Goal: Register for event/course: Register for event/course

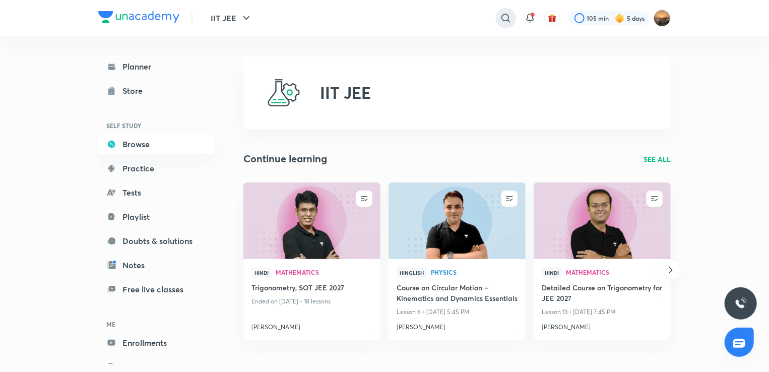
click at [510, 23] on icon at bounding box center [506, 18] width 12 height 12
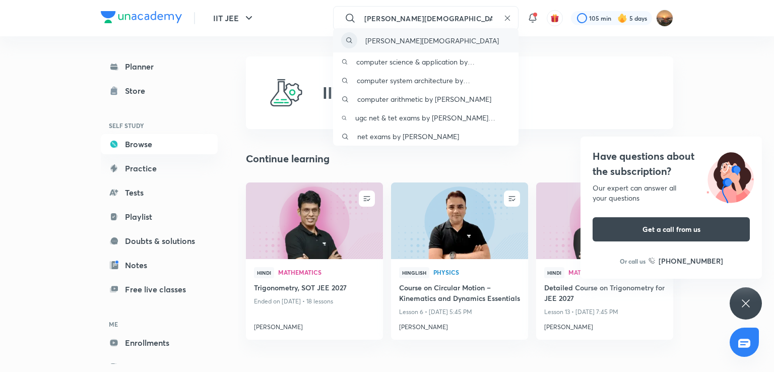
type input "pratik jain"
click at [463, 34] on div "pratik jain" at bounding box center [425, 40] width 185 height 24
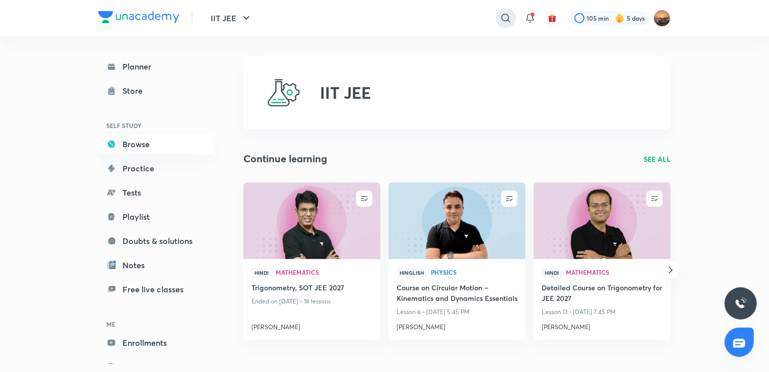
click at [506, 15] on icon at bounding box center [506, 18] width 12 height 12
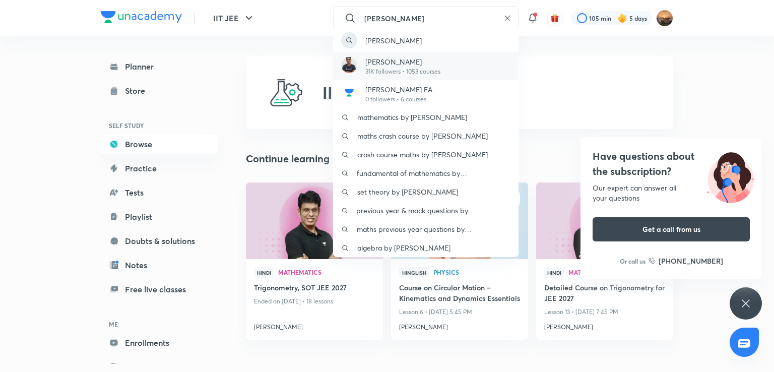
type input "prashant jain"
click at [464, 59] on div "Prashant Jain 31K followers • 1053 courses" at bounding box center [425, 66] width 185 height 28
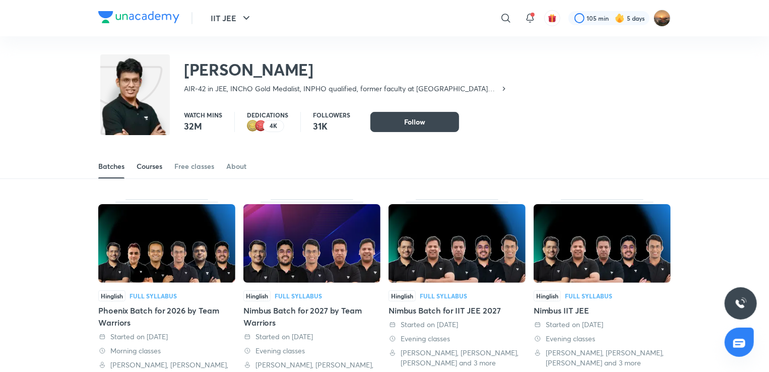
click at [159, 168] on div "Courses" at bounding box center [150, 166] width 26 height 10
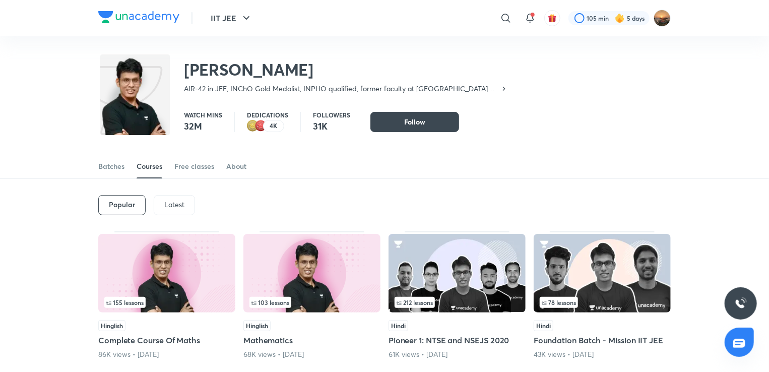
click at [173, 204] on p "Latest" at bounding box center [174, 204] width 20 height 8
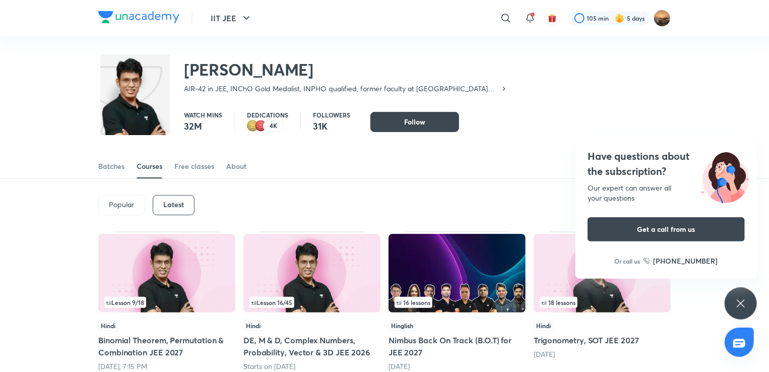
drag, startPoint x: 155, startPoint y: 266, endPoint x: 163, endPoint y: 273, distance: 10.1
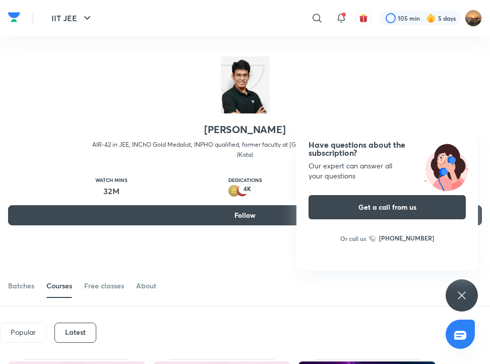
click at [449, 296] on div "Have questions about the subscription? Our expert can answer all your questions…" at bounding box center [461, 295] width 32 height 32
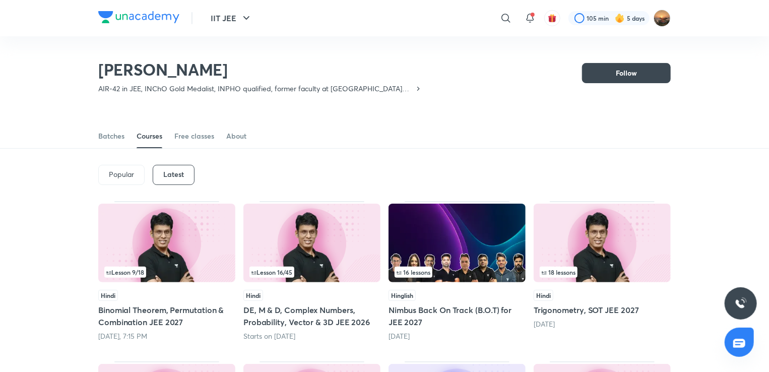
scroll to position [44, 0]
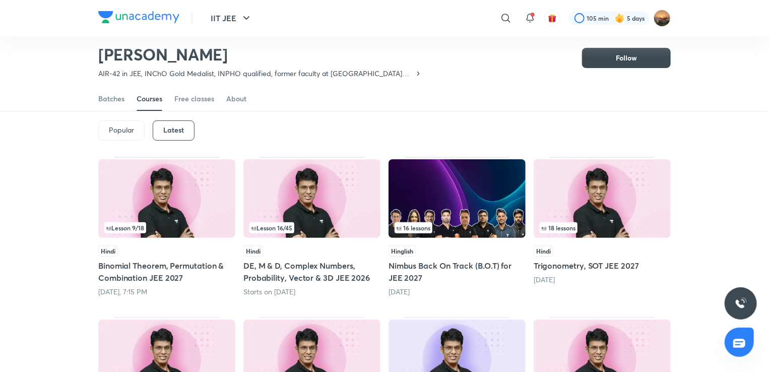
click at [177, 225] on div "Lesson 9 / 18" at bounding box center [166, 227] width 125 height 11
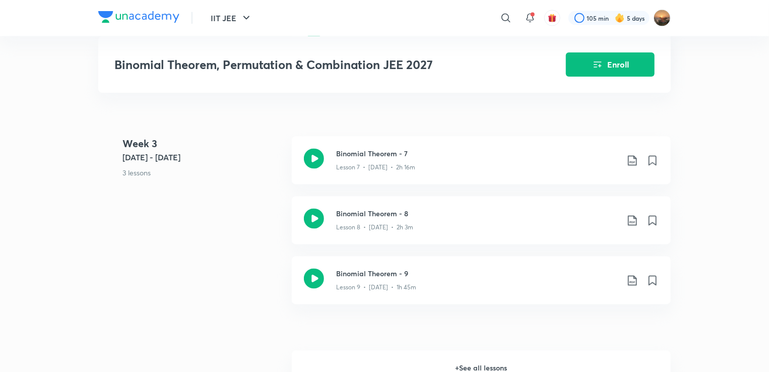
scroll to position [887, 0]
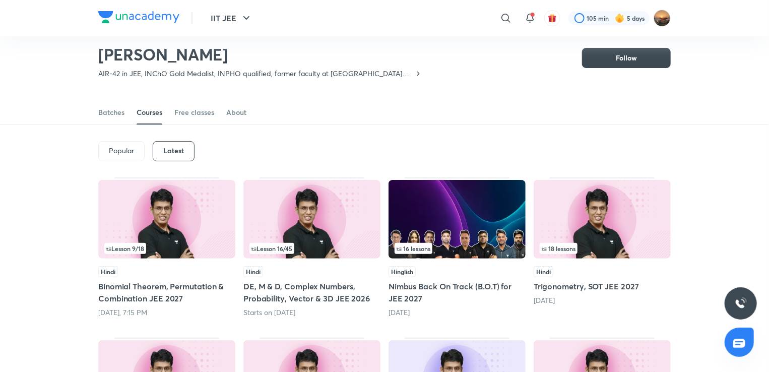
scroll to position [23, 0]
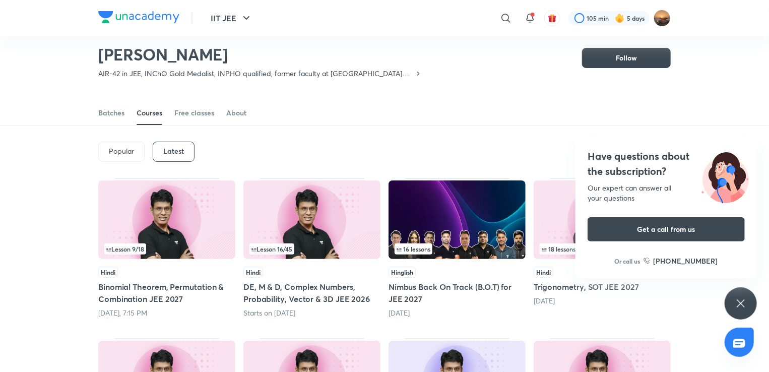
click at [175, 234] on img at bounding box center [166, 219] width 137 height 79
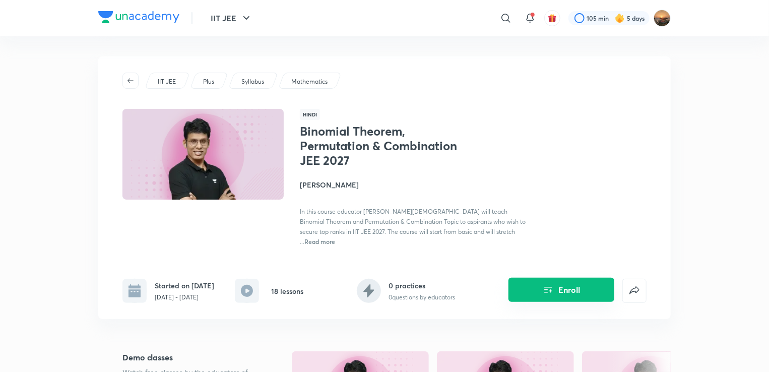
click at [574, 279] on button "Enroll" at bounding box center [561, 290] width 106 height 24
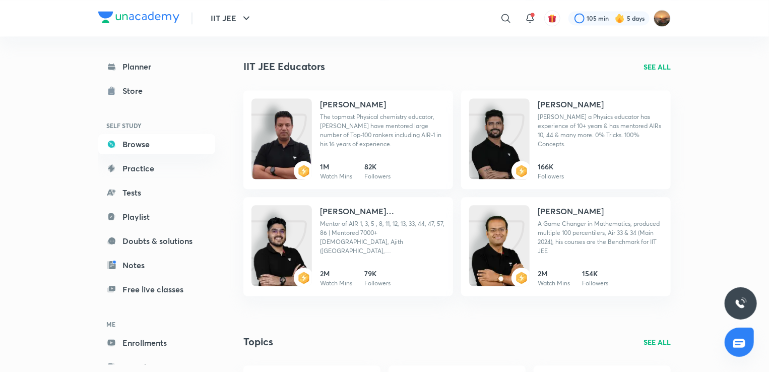
scroll to position [1070, 0]
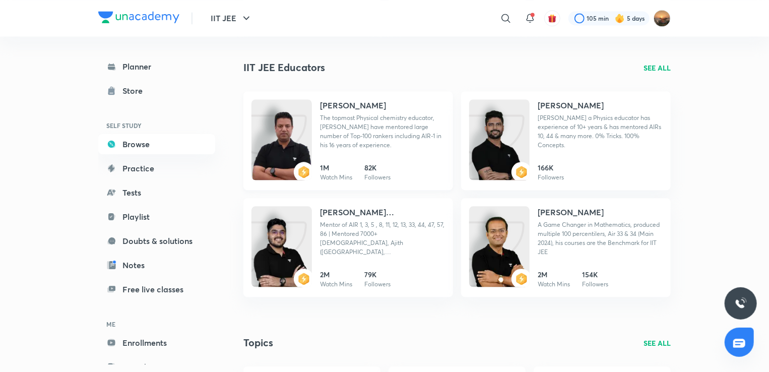
click at [322, 145] on p "The topmost Physical chemistry educator, [PERSON_NAME] have mentored large numb…" at bounding box center [382, 131] width 125 height 36
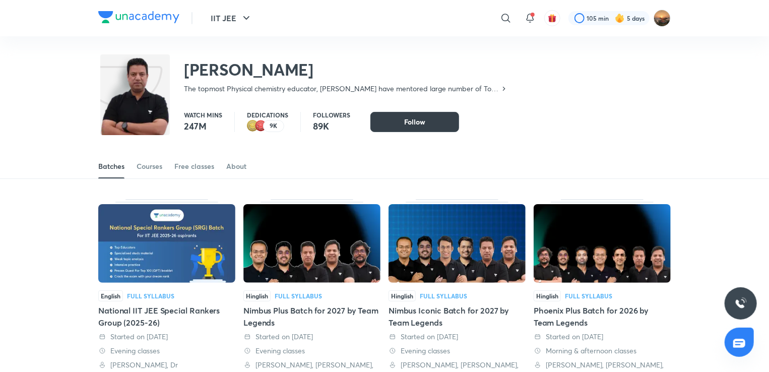
click at [397, 120] on button "Follow" at bounding box center [414, 122] width 89 height 20
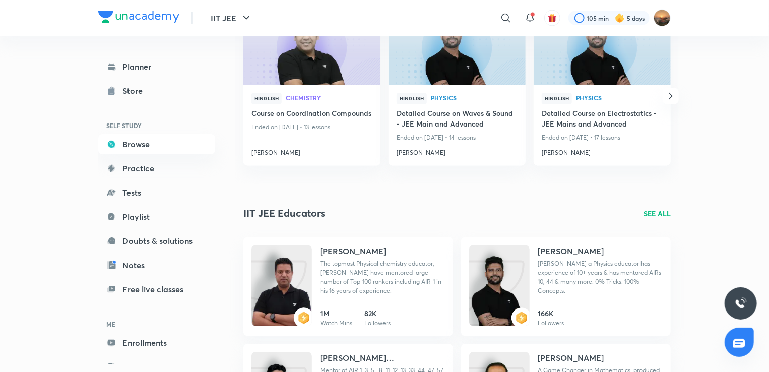
scroll to position [1048, 0]
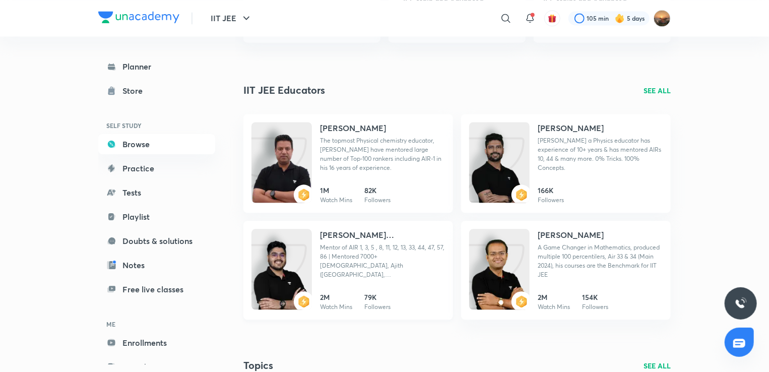
click at [387, 252] on p "Mentor of AIR 1, 3, 5 , 8, 11, 12, 13, 33, 44, 47, 57, 86 | Mentored 7000+ IITi…" at bounding box center [382, 261] width 125 height 36
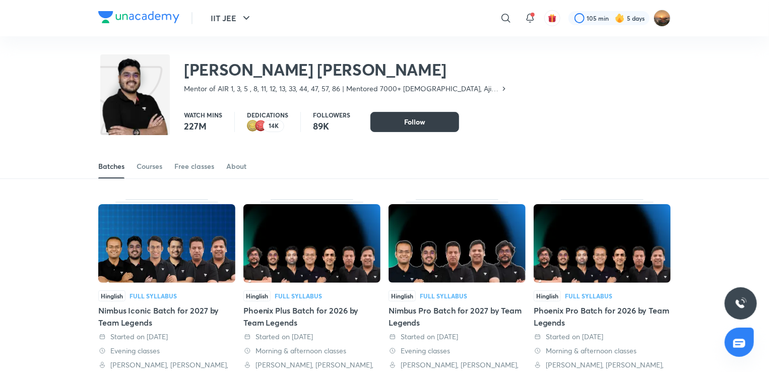
click at [425, 121] on button "Follow" at bounding box center [414, 122] width 89 height 20
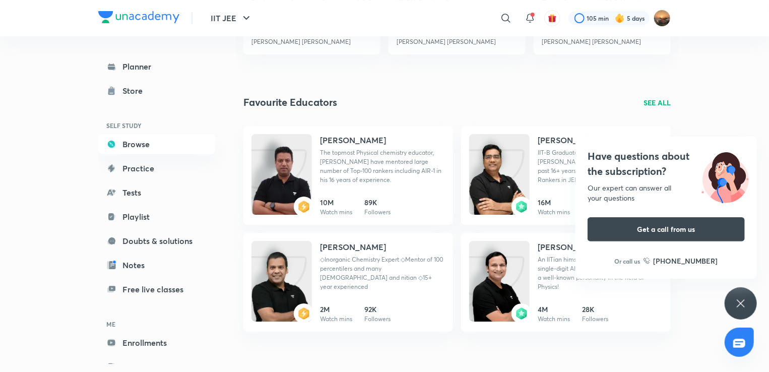
scroll to position [1798, 0]
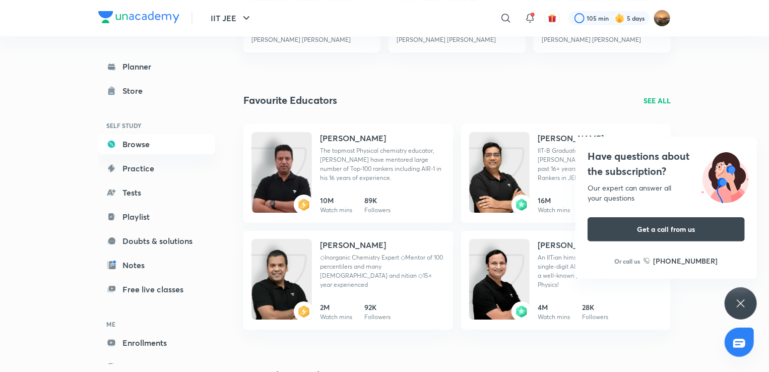
click at [733, 307] on div "Have questions about the subscription? Our expert can answer all your questions…" at bounding box center [740, 303] width 32 height 32
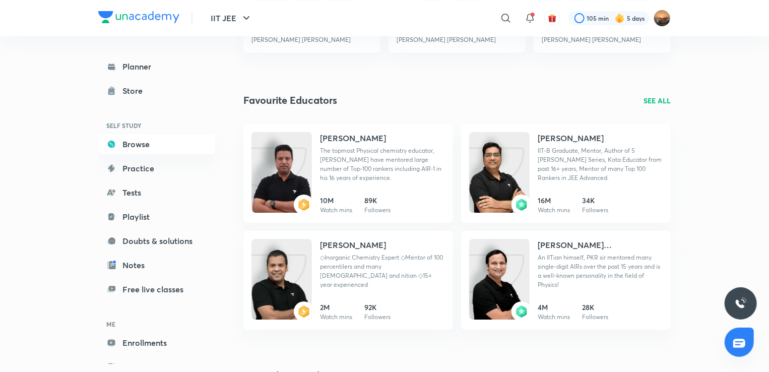
click at [644, 103] on p "SEE ALL" at bounding box center [656, 100] width 27 height 11
click at [653, 101] on p "SEE ALL" at bounding box center [656, 100] width 27 height 11
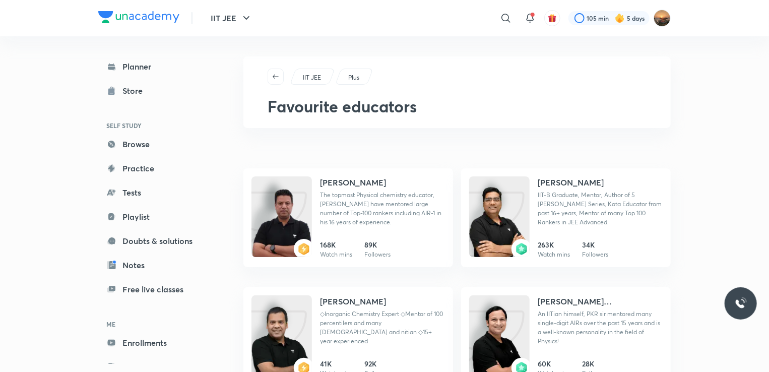
click at [654, 102] on h1 "Favourite educators" at bounding box center [468, 106] width 403 height 19
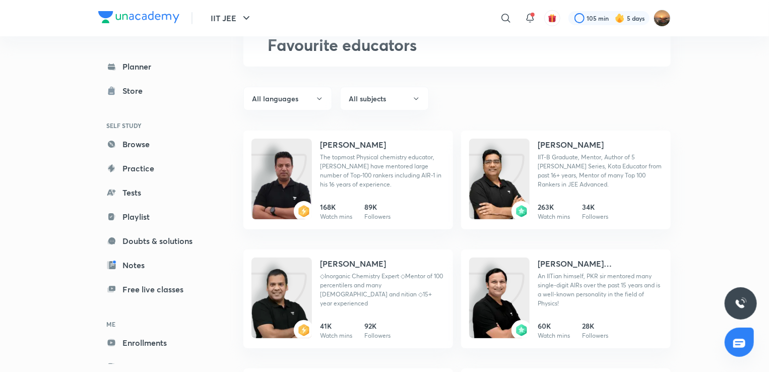
scroll to position [81, 0]
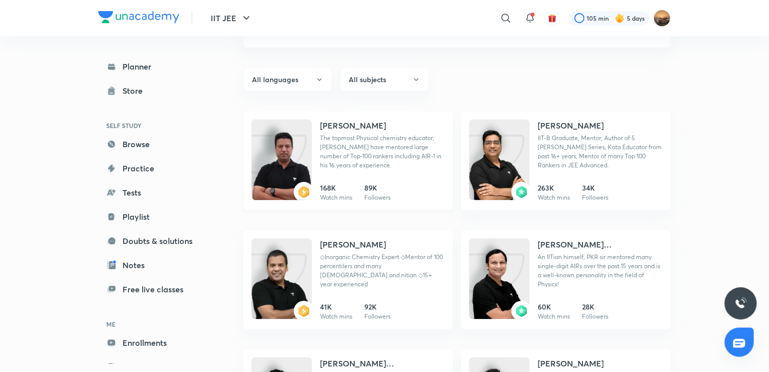
click at [371, 180] on div "Brijesh Jindal The topmost Physical chemistry educator, BJ sir have mentored la…" at bounding box center [382, 160] width 125 height 83
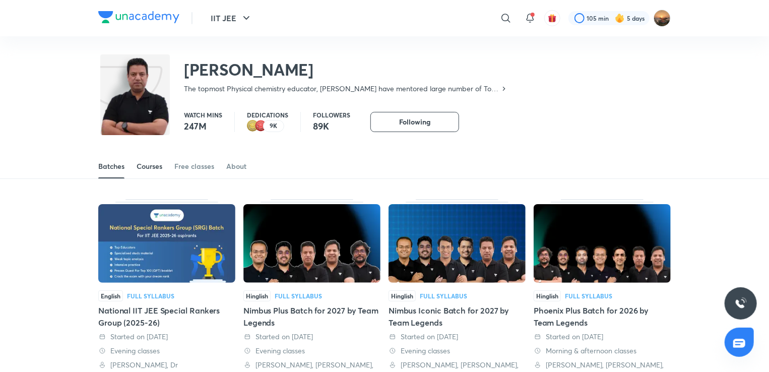
click at [154, 164] on div "Courses" at bounding box center [150, 166] width 26 height 10
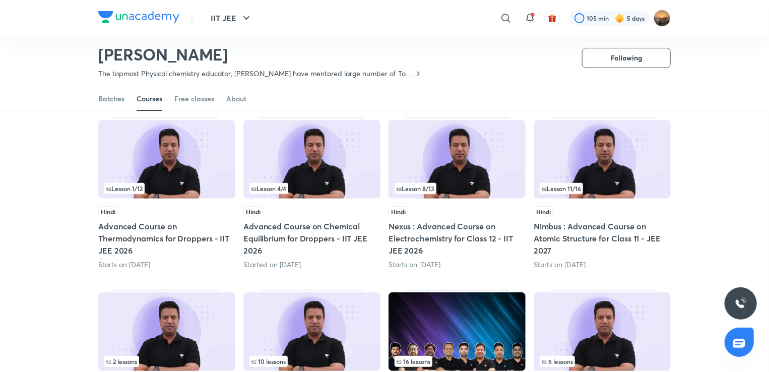
click at [264, 172] on img at bounding box center [311, 159] width 137 height 79
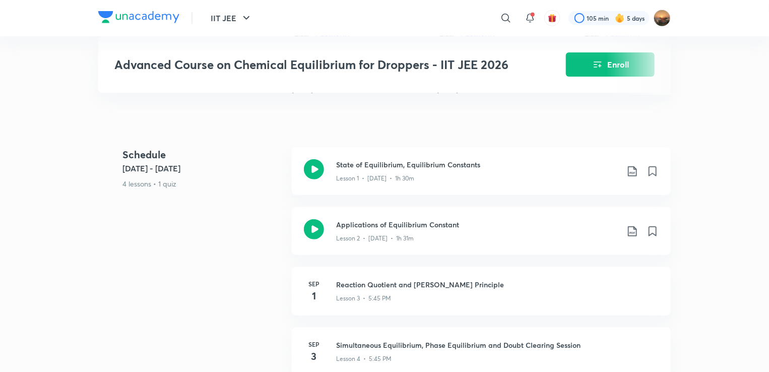
scroll to position [363, 0]
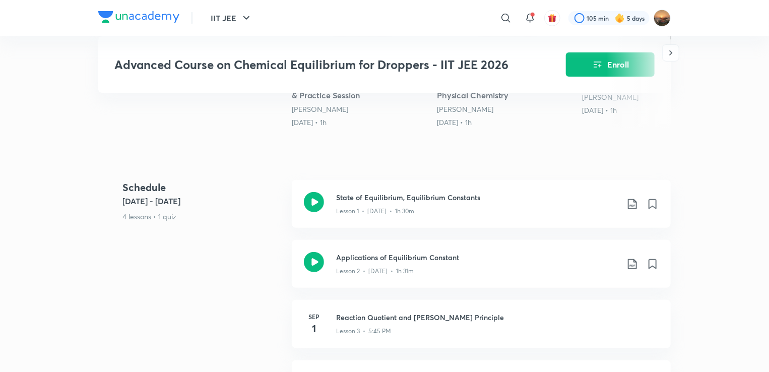
scroll to position [84, 0]
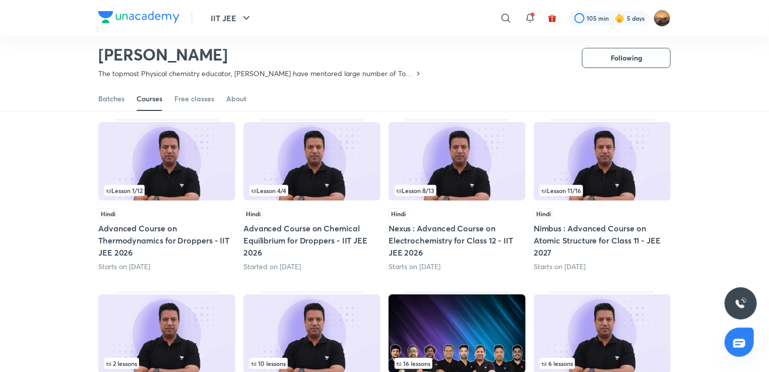
scroll to position [83, 0]
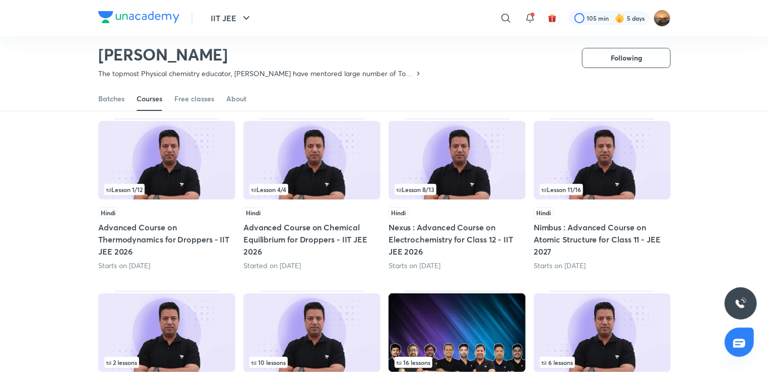
click at [191, 164] on img at bounding box center [166, 160] width 137 height 79
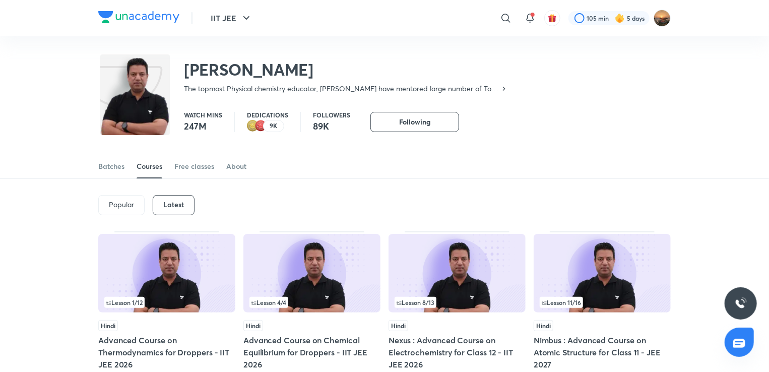
click at [306, 257] on img at bounding box center [311, 273] width 137 height 79
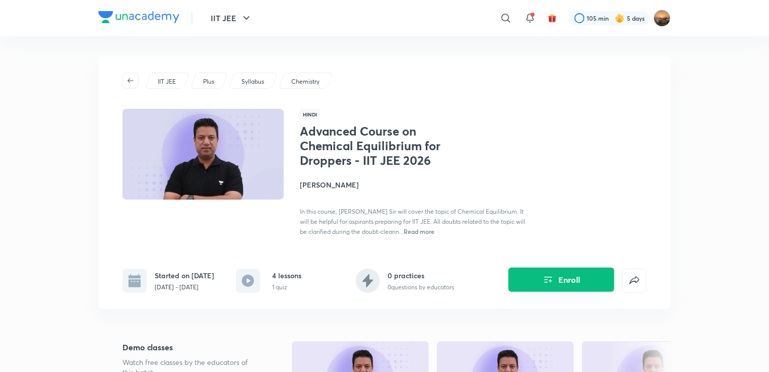
click at [549, 283] on icon "Enroll" at bounding box center [548, 280] width 12 height 12
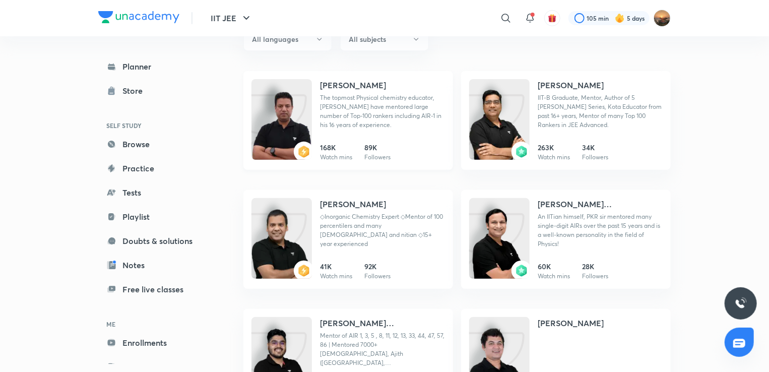
scroll to position [141, 0]
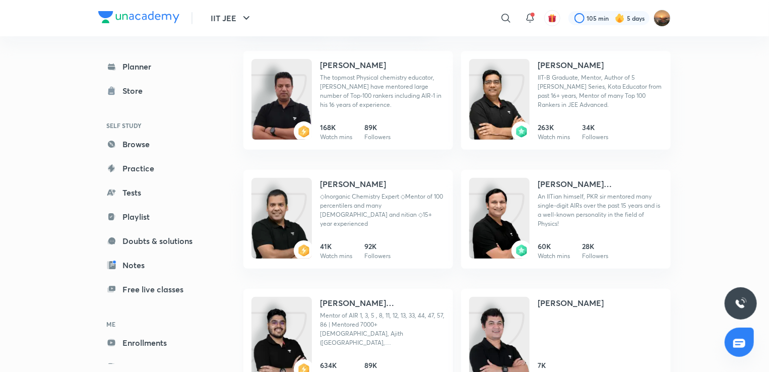
click at [389, 349] on div "Mohammad Kashif Alam Mentor of AIR 1, 3, 5 , 8, 11, 12, 13, 33, 44, 47, 57, 86 …" at bounding box center [382, 338] width 125 height 83
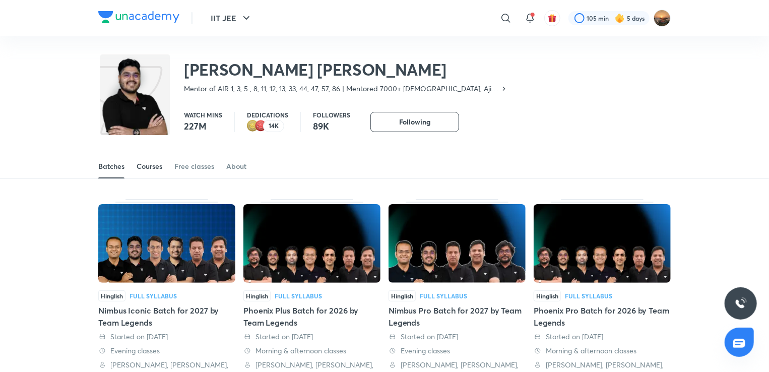
click at [151, 170] on div "Courses" at bounding box center [150, 166] width 26 height 10
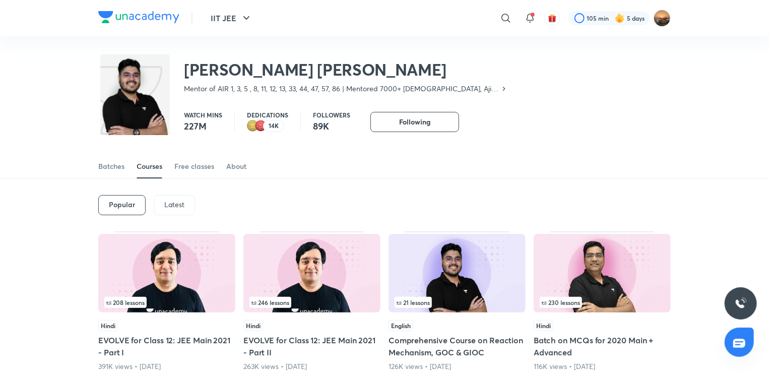
click at [180, 201] on p "Latest" at bounding box center [174, 204] width 20 height 8
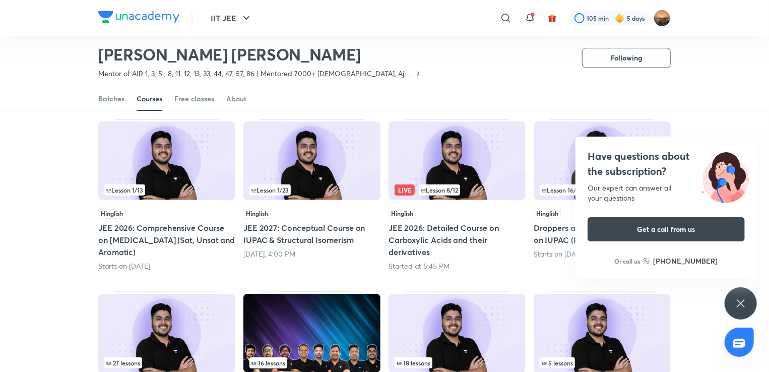
scroll to position [84, 0]
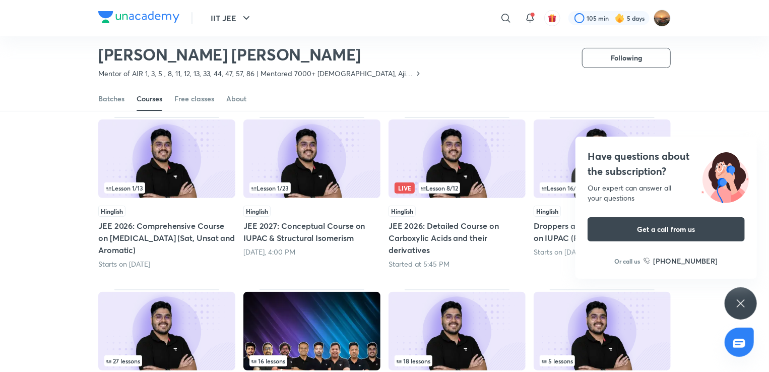
click at [289, 176] on img at bounding box center [311, 158] width 137 height 79
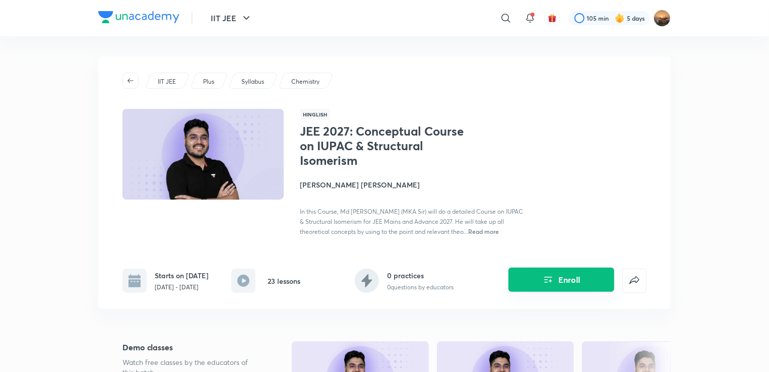
click at [564, 287] on button "Enroll" at bounding box center [561, 279] width 106 height 24
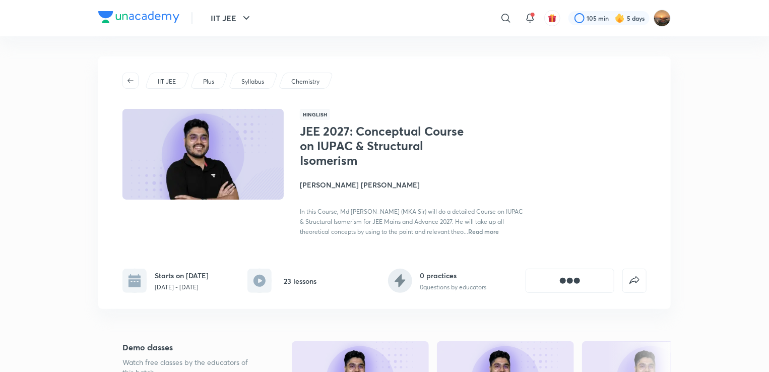
click at [548, 277] on button "[object Object]" at bounding box center [569, 280] width 89 height 24
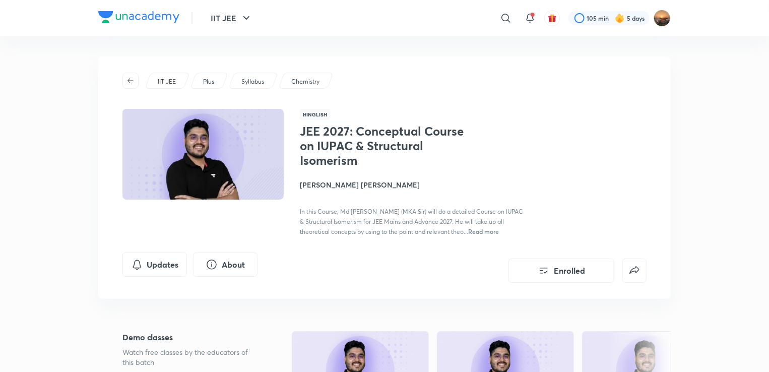
scroll to position [84, 0]
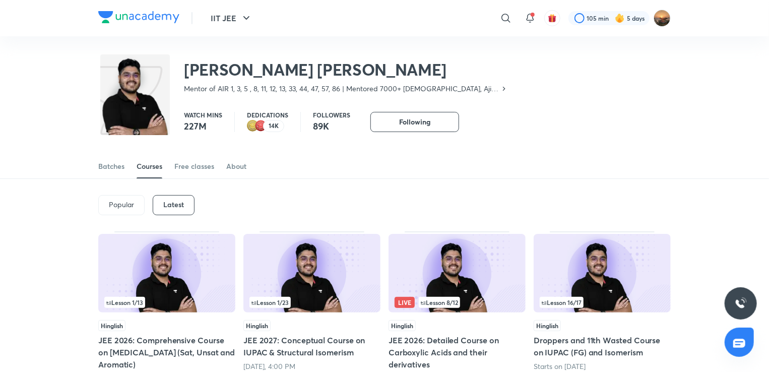
click at [477, 256] on img at bounding box center [456, 273] width 137 height 79
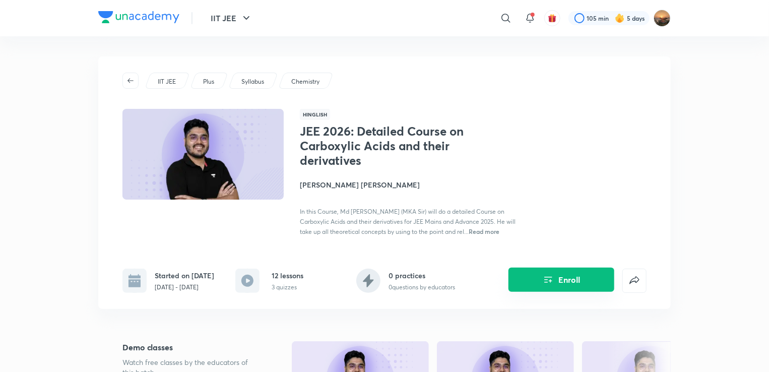
click at [552, 276] on icon "Enroll" at bounding box center [548, 280] width 12 height 12
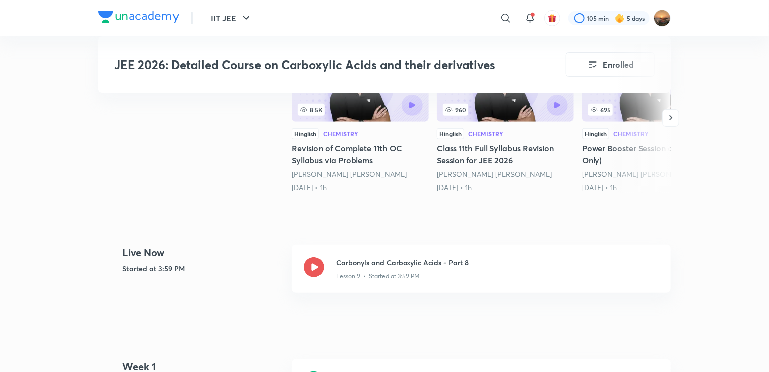
scroll to position [322, 0]
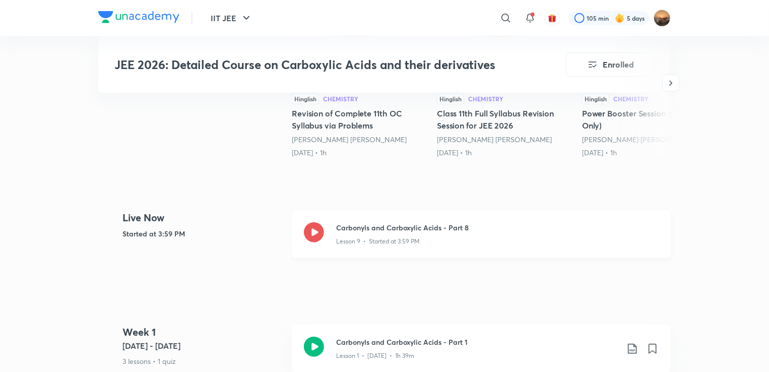
click at [316, 232] on icon at bounding box center [314, 232] width 20 height 20
